Goal: Task Accomplishment & Management: Manage account settings

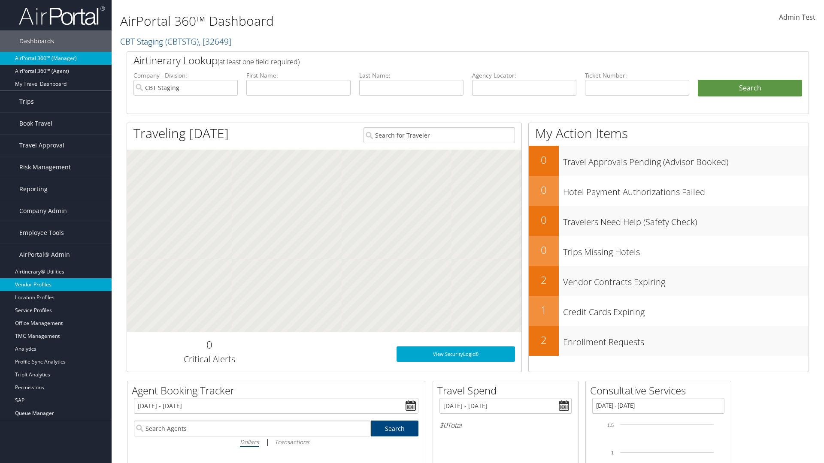
click at [56, 285] on link "Vendor Profiles" at bounding box center [56, 284] width 112 height 13
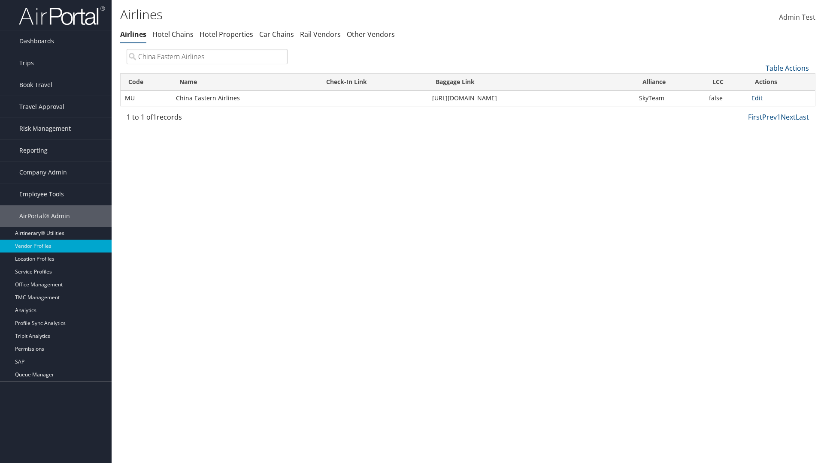
type input "China Eastern Airlines"
click at [757, 98] on link "Edit" at bounding box center [756, 98] width 11 height 8
select select "1"
